Goal: Connect with others: Connect with other users

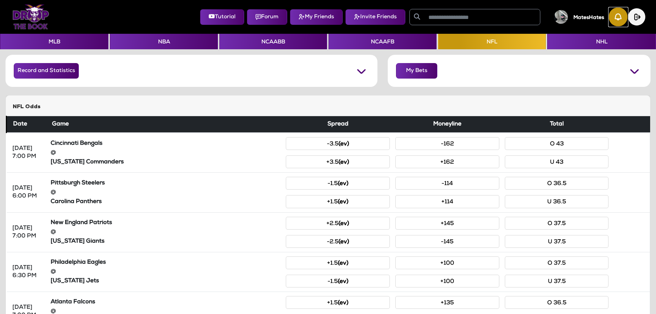
click at [614, 18] on img "button" at bounding box center [618, 17] width 19 height 19
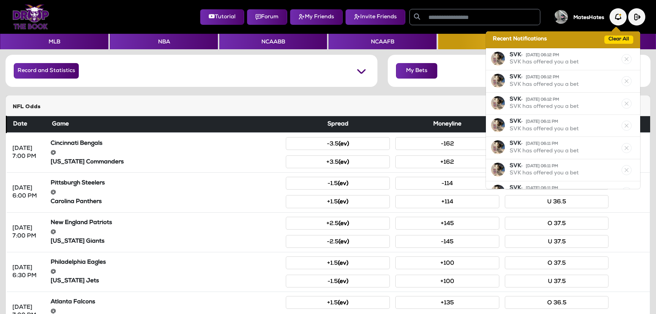
click at [614, 44] on div "Recent Notifications Clear All" at bounding box center [563, 39] width 154 height 17
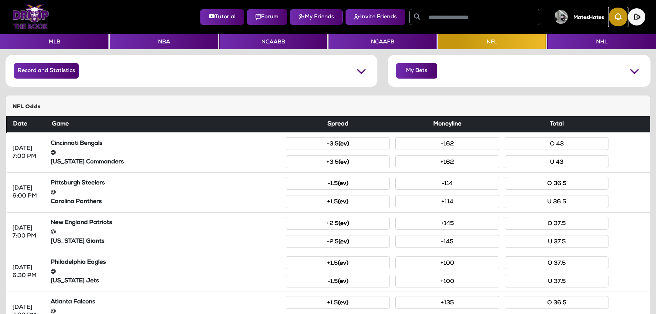
click at [611, 16] on img "button" at bounding box center [618, 17] width 19 height 19
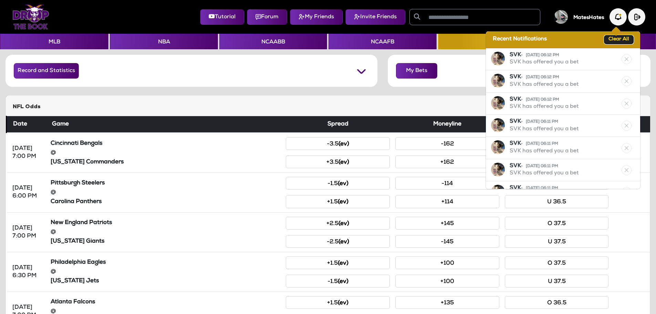
click at [608, 38] on button "Clear All" at bounding box center [618, 39] width 29 height 8
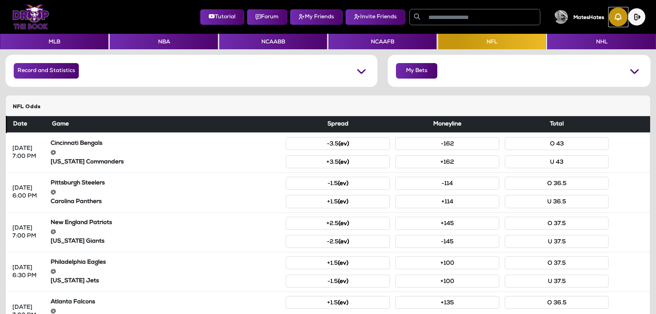
click at [624, 21] on img "button" at bounding box center [618, 17] width 19 height 19
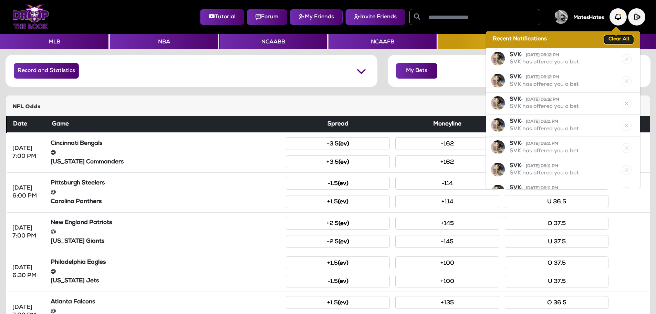
click at [617, 40] on button "Clear All" at bounding box center [618, 39] width 29 height 8
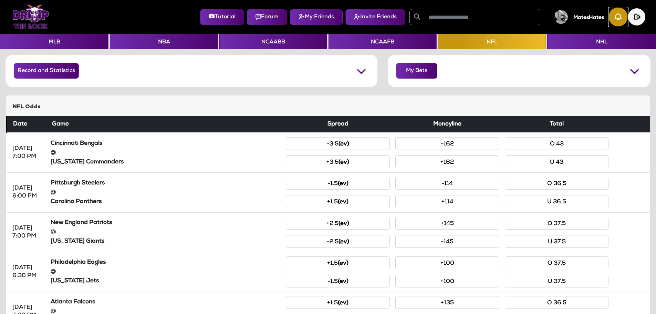
click at [615, 18] on img "button" at bounding box center [618, 17] width 19 height 19
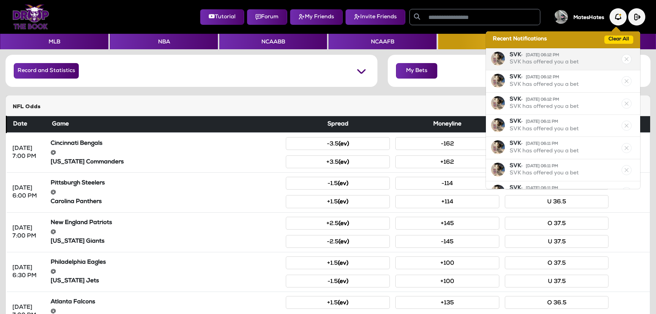
click at [619, 54] on div "SVK • 08/18/25 06:12 PM SVK has offered you a bet" at bounding box center [563, 59] width 154 height 22
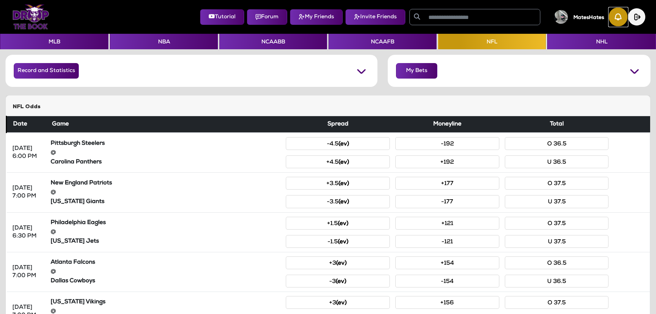
click at [614, 14] on img "button" at bounding box center [618, 17] width 19 height 19
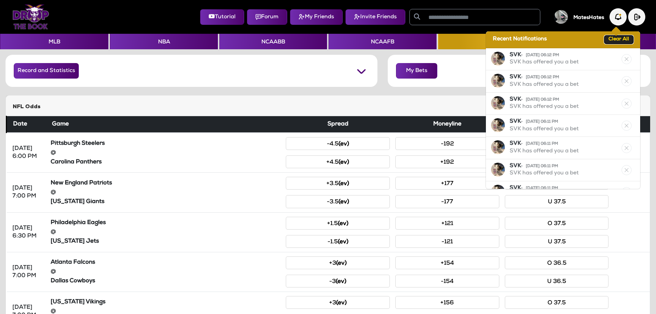
click at [613, 40] on button "Clear All" at bounding box center [618, 39] width 29 height 8
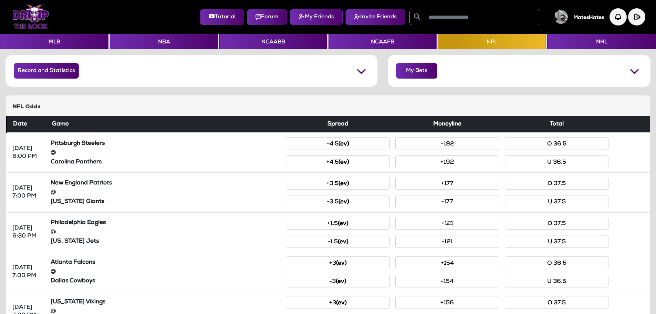
click at [307, 17] on button "My Friends" at bounding box center [316, 16] width 53 height 15
